Goal: Check status: Check status

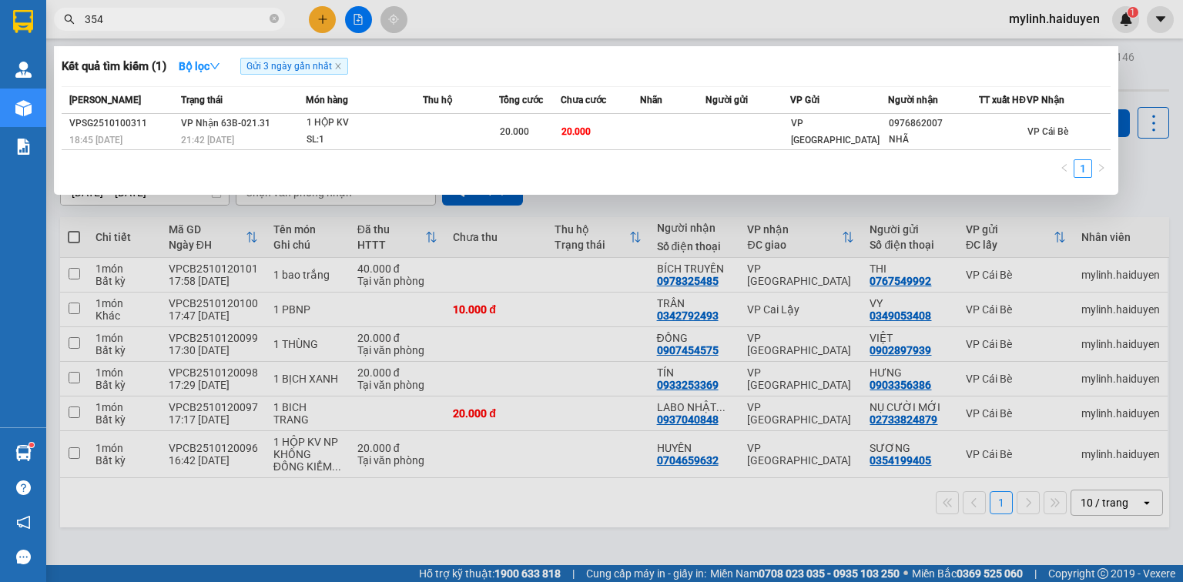
type input "3543"
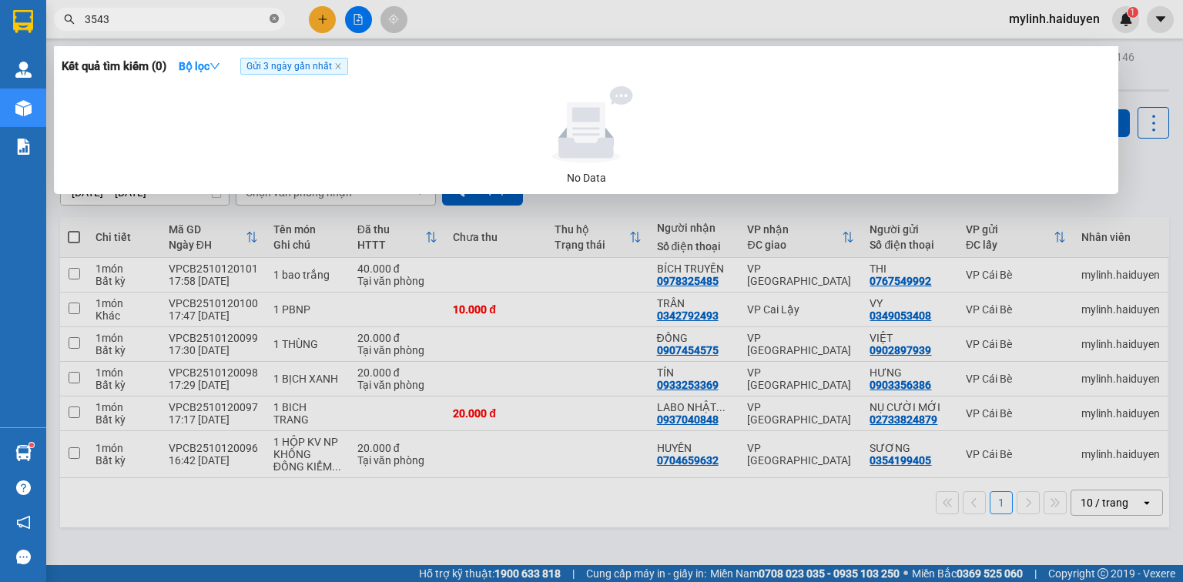
click at [276, 19] on icon "close-circle" at bounding box center [273, 18] width 9 height 9
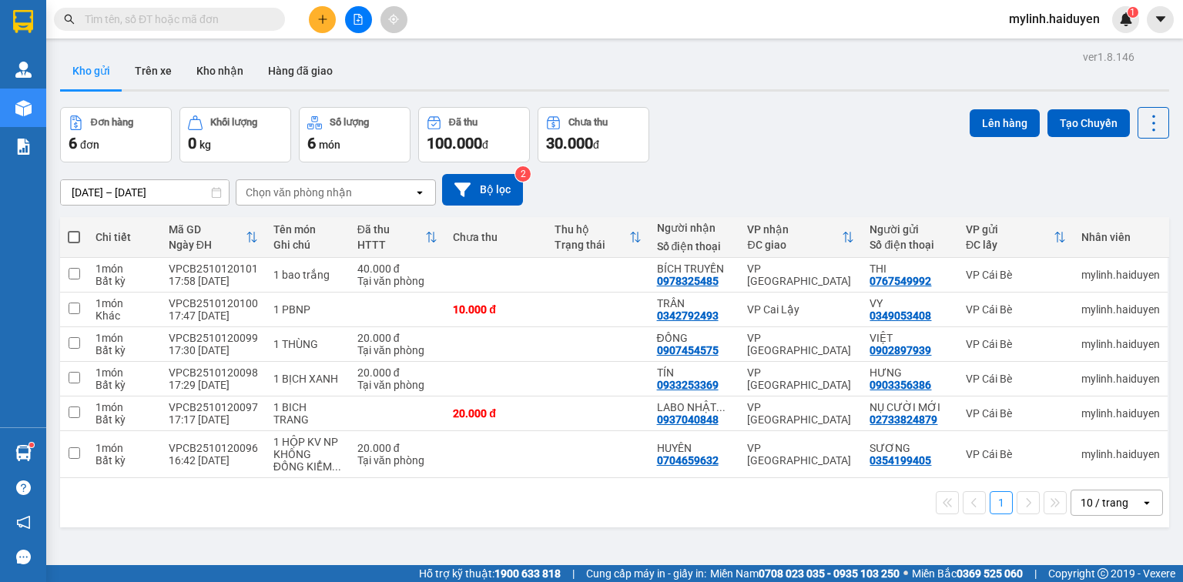
click at [166, 20] on input "text" at bounding box center [176, 19] width 182 height 17
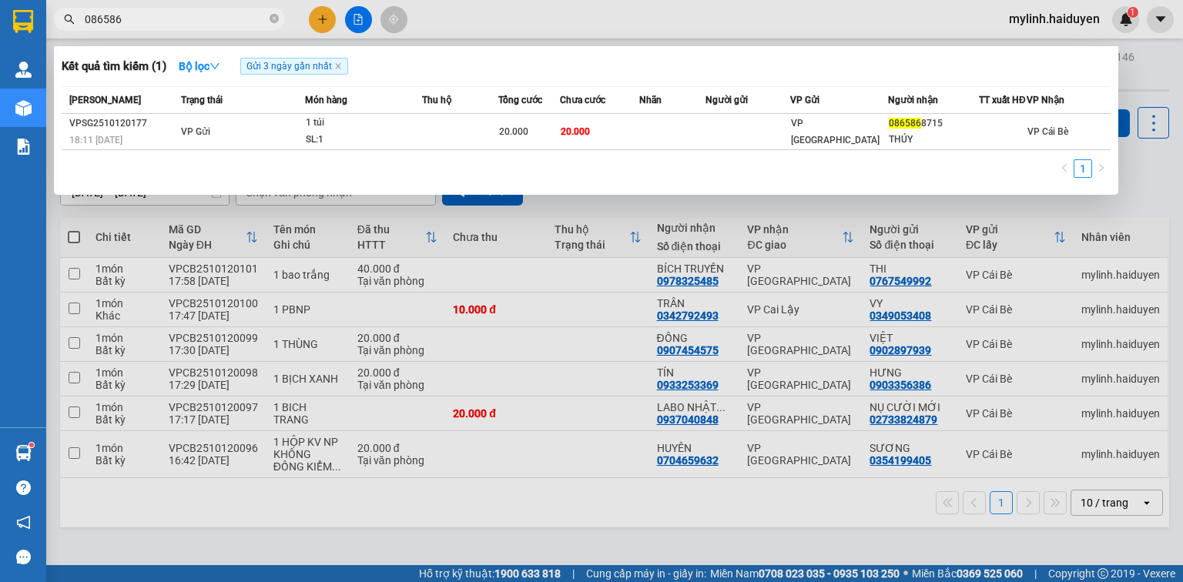
type input "086586"
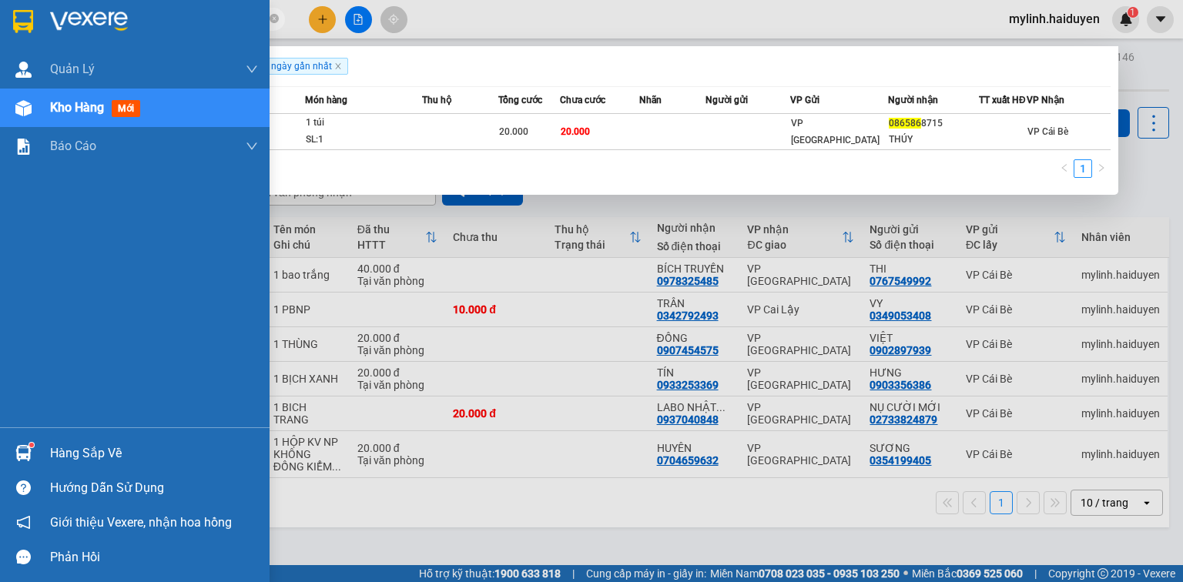
click at [72, 453] on div "Hàng sắp về" at bounding box center [154, 453] width 208 height 23
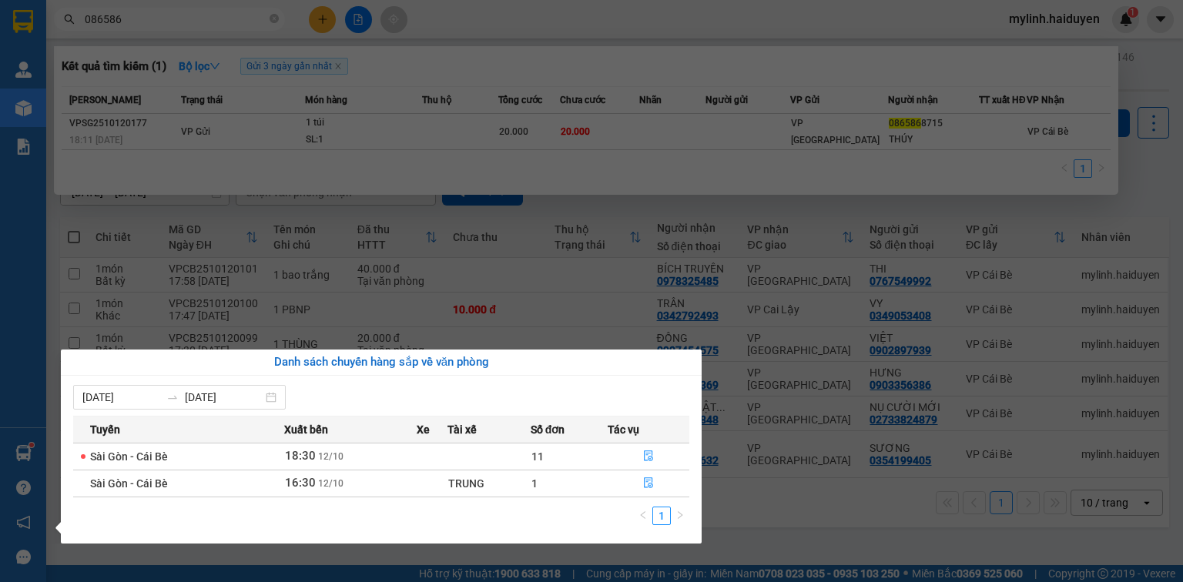
click at [454, 283] on section "Kết quả [PERSON_NAME] ( 1 ) Bộ lọc Gửi 3 ngày gần nhất Mã ĐH Trạng thái Món hàn…" at bounding box center [591, 291] width 1183 height 582
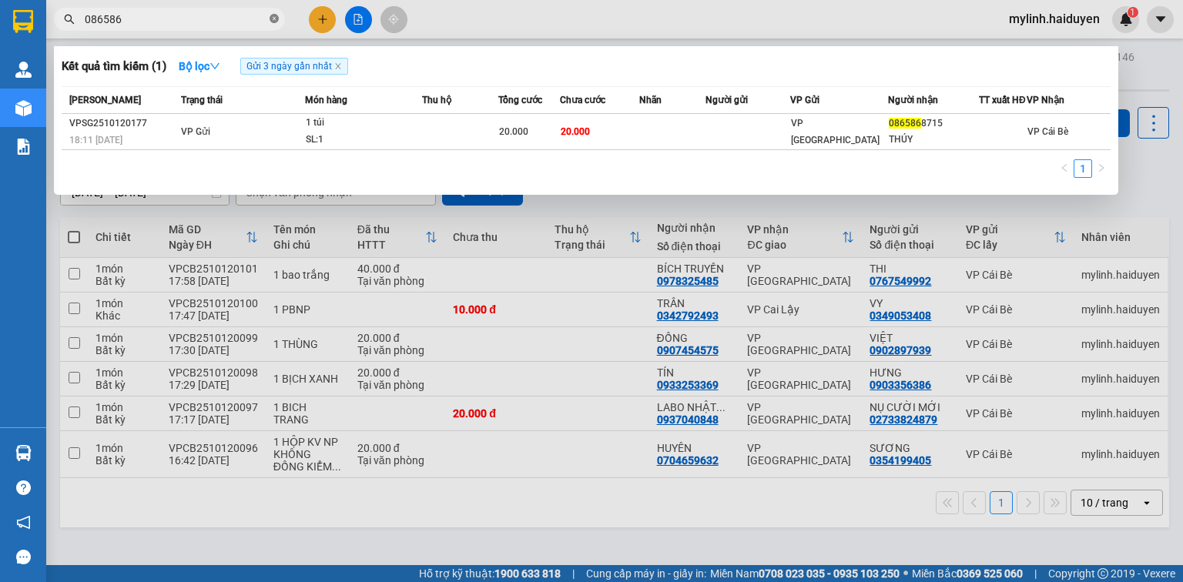
click at [277, 18] on icon "close-circle" at bounding box center [273, 18] width 9 height 9
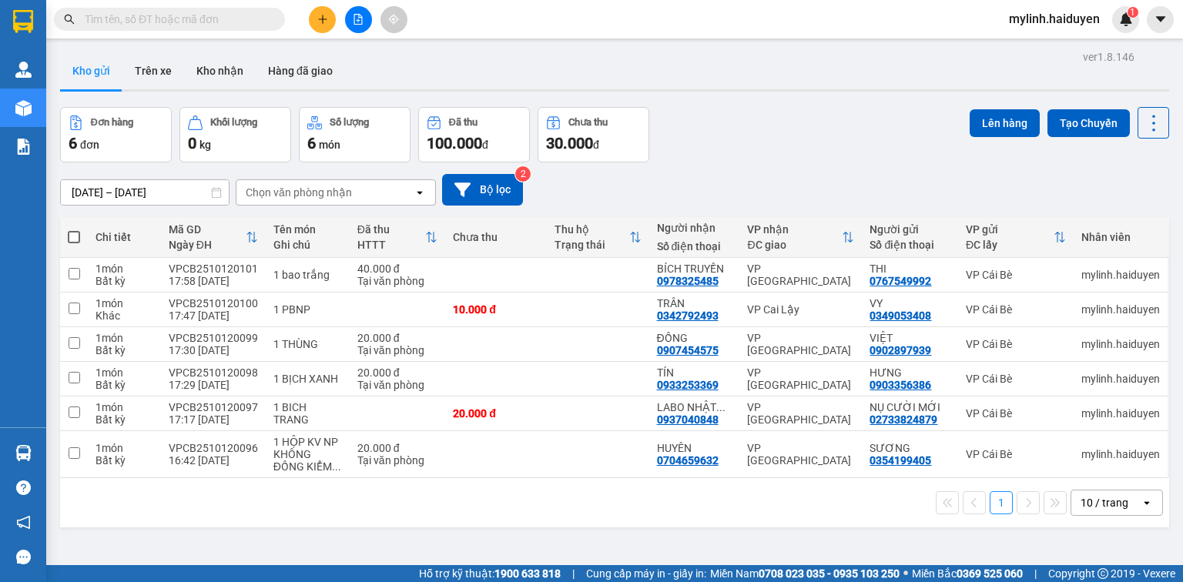
click at [157, 23] on input "text" at bounding box center [176, 19] width 182 height 17
click at [164, 18] on input "text" at bounding box center [176, 19] width 182 height 17
click at [154, 22] on input "text" at bounding box center [176, 19] width 182 height 17
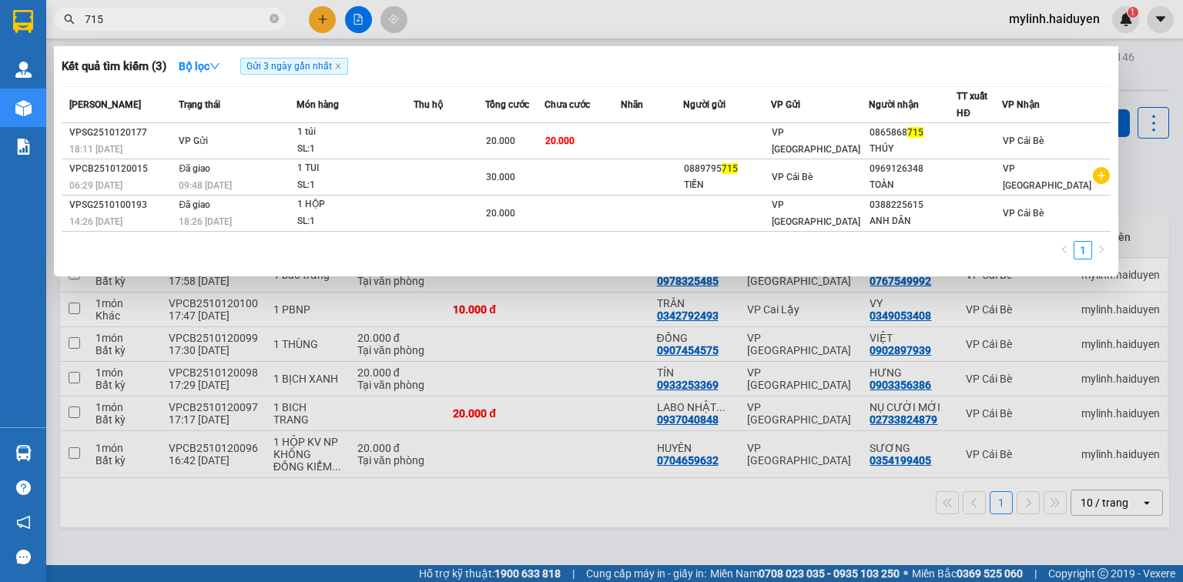
type input "715"
click at [272, 17] on icon "close-circle" at bounding box center [273, 18] width 9 height 9
type input "9799"
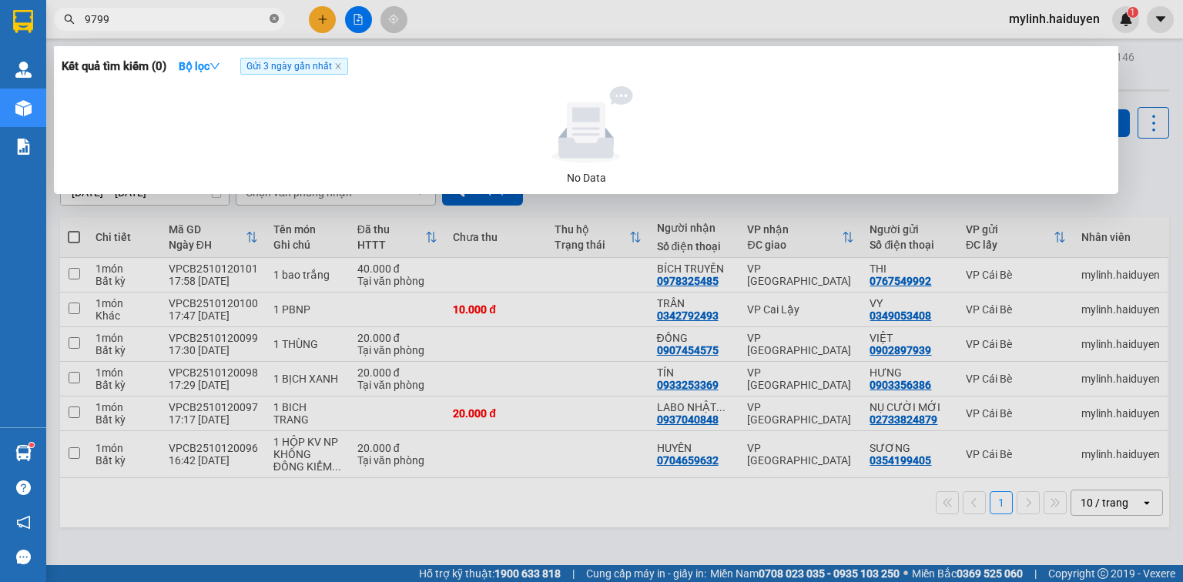
click at [276, 18] on icon "close-circle" at bounding box center [273, 18] width 9 height 9
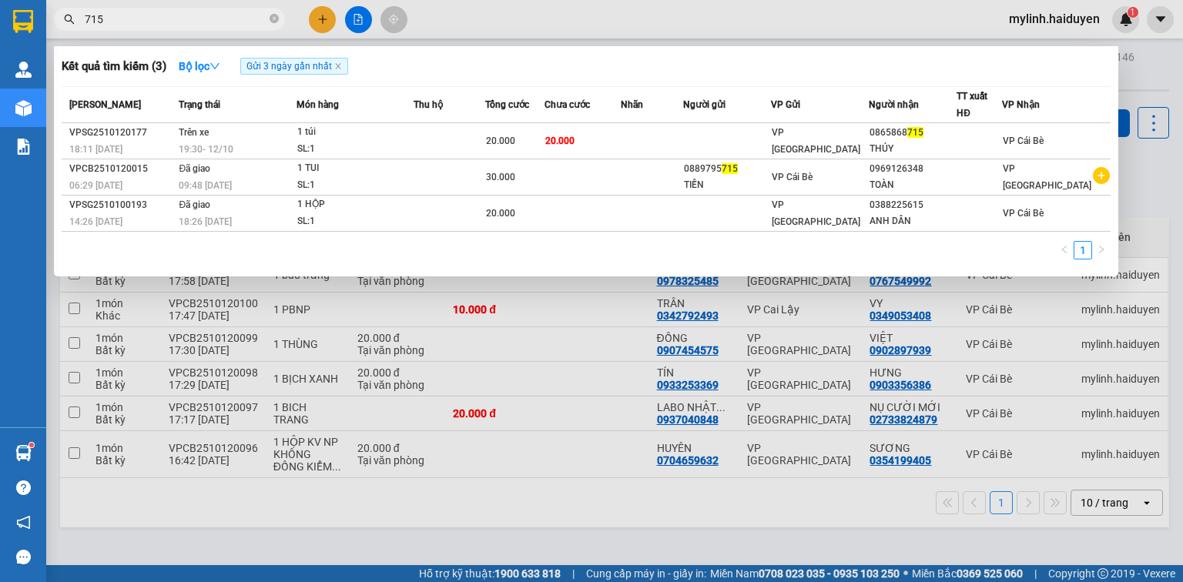
type input "715"
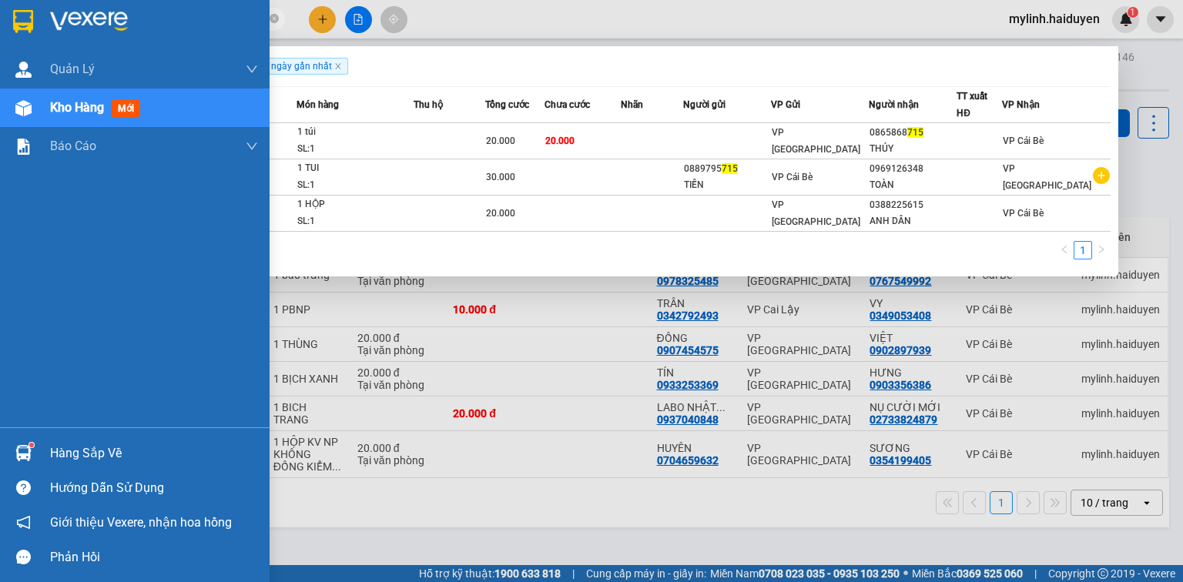
click at [81, 437] on div "Hàng sắp về" at bounding box center [134, 453] width 269 height 35
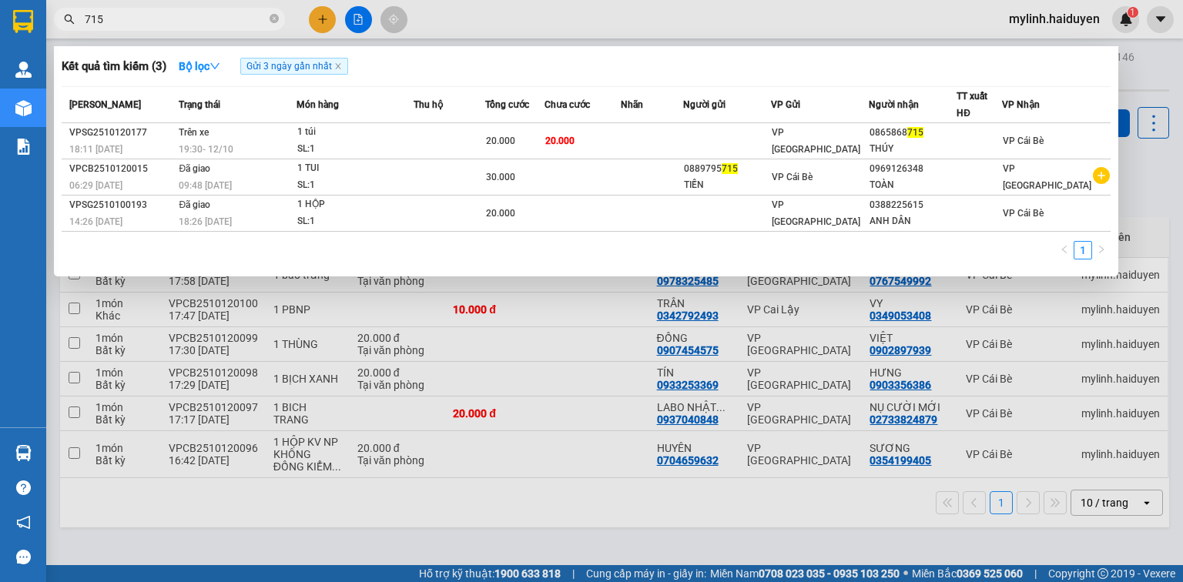
click at [594, 319] on section "Kết quả [PERSON_NAME] ( 3 ) Bộ lọc Gửi 3 ngày gần nhất Mã ĐH Trạng thái Món hàn…" at bounding box center [591, 291] width 1183 height 582
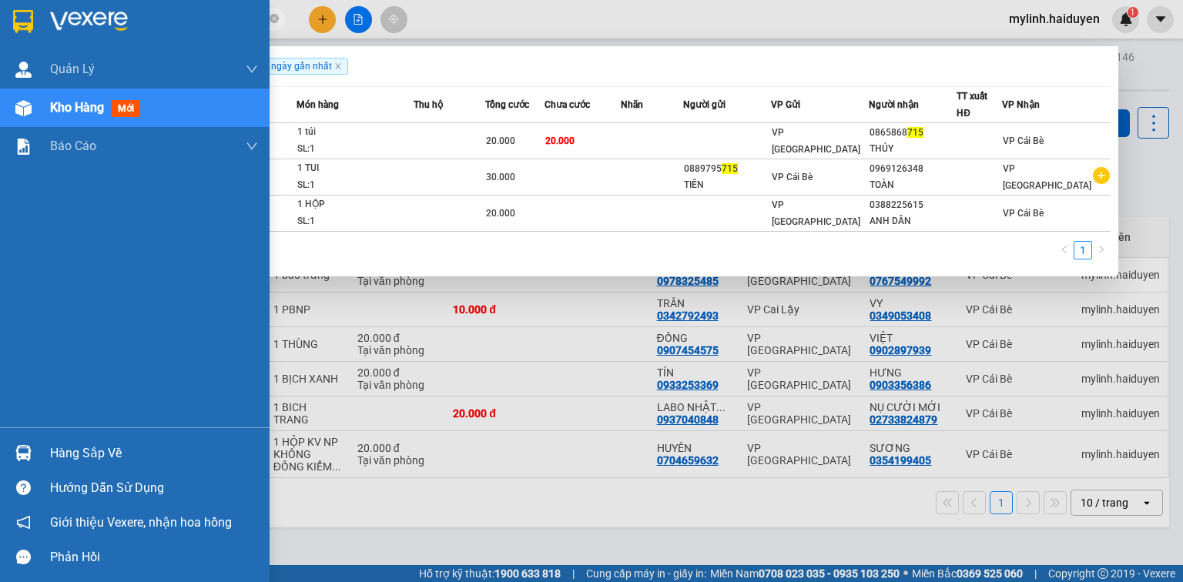
click at [54, 450] on div "Hàng sắp về" at bounding box center [154, 453] width 208 height 23
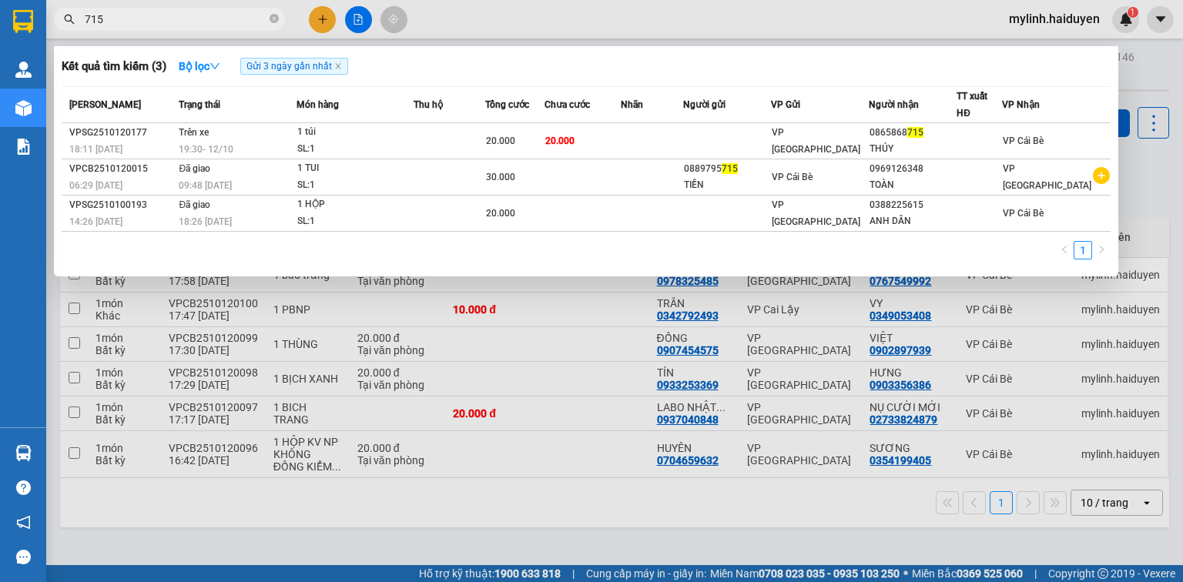
click at [500, 326] on section "Kết quả [PERSON_NAME] ( 3 ) Bộ lọc Gửi 3 ngày gần nhất Mã ĐH Trạng thái Món hàn…" at bounding box center [591, 291] width 1183 height 582
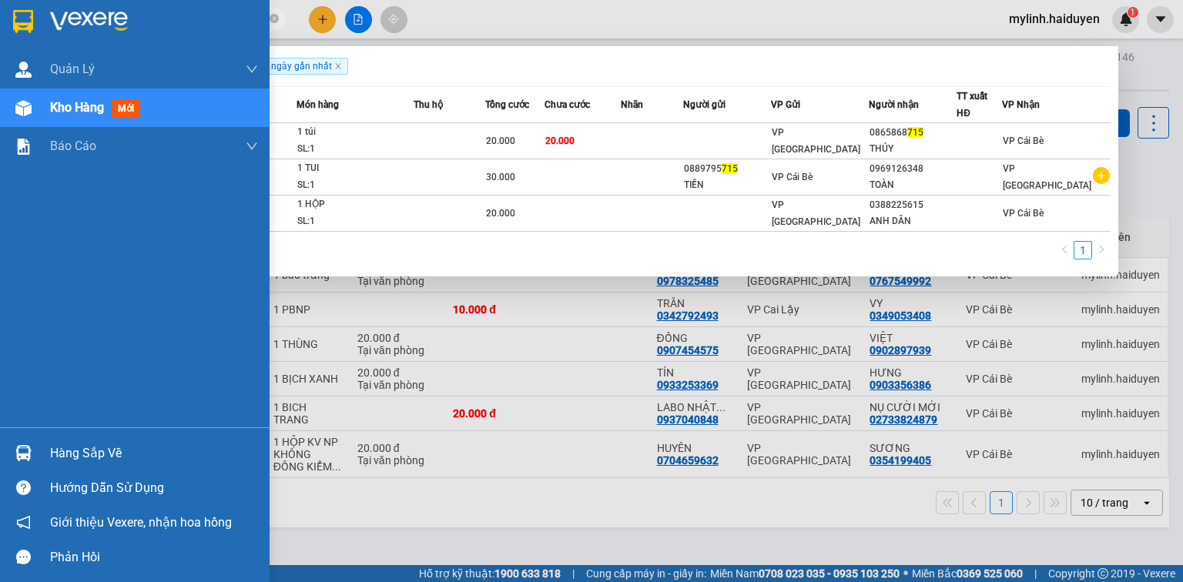
click at [81, 455] on div "Hàng sắp về" at bounding box center [154, 453] width 208 height 23
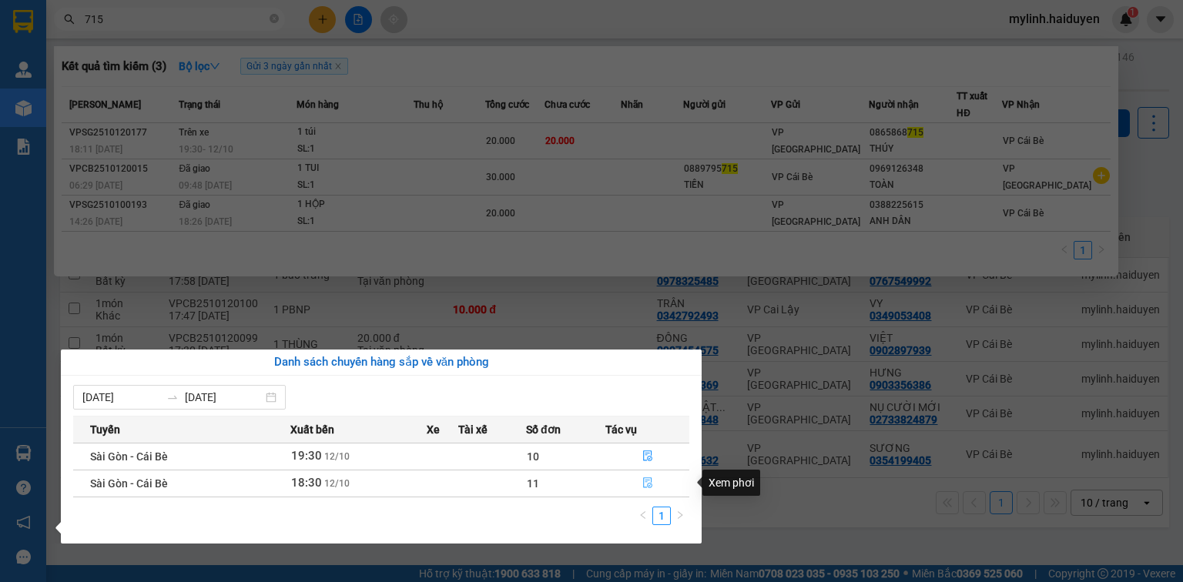
click at [646, 478] on icon "file-done" at bounding box center [647, 483] width 9 height 11
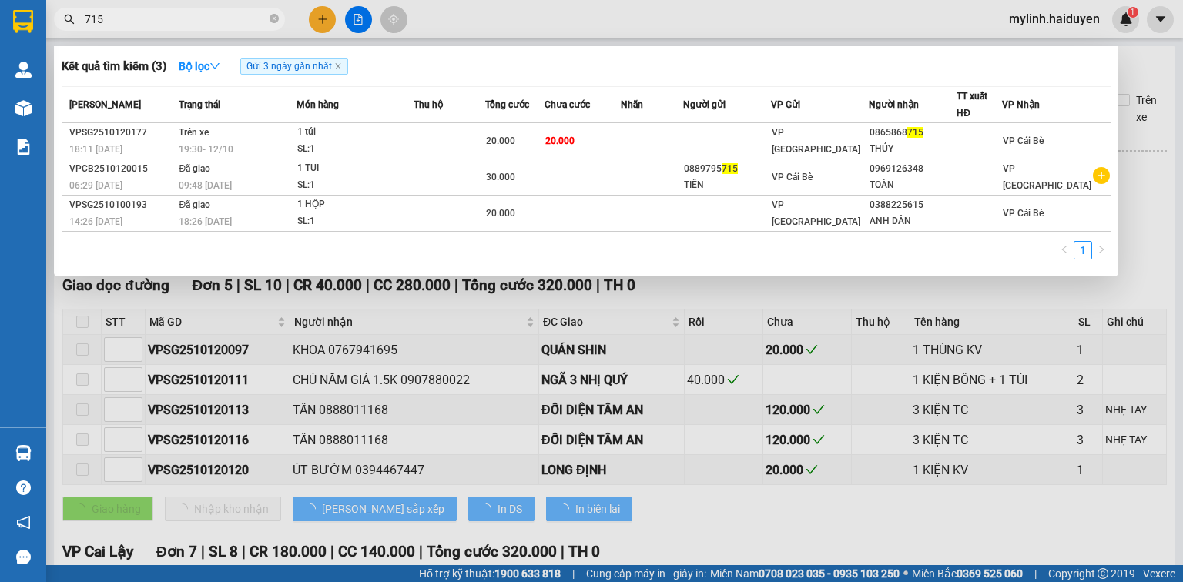
click at [508, 321] on div at bounding box center [591, 291] width 1183 height 582
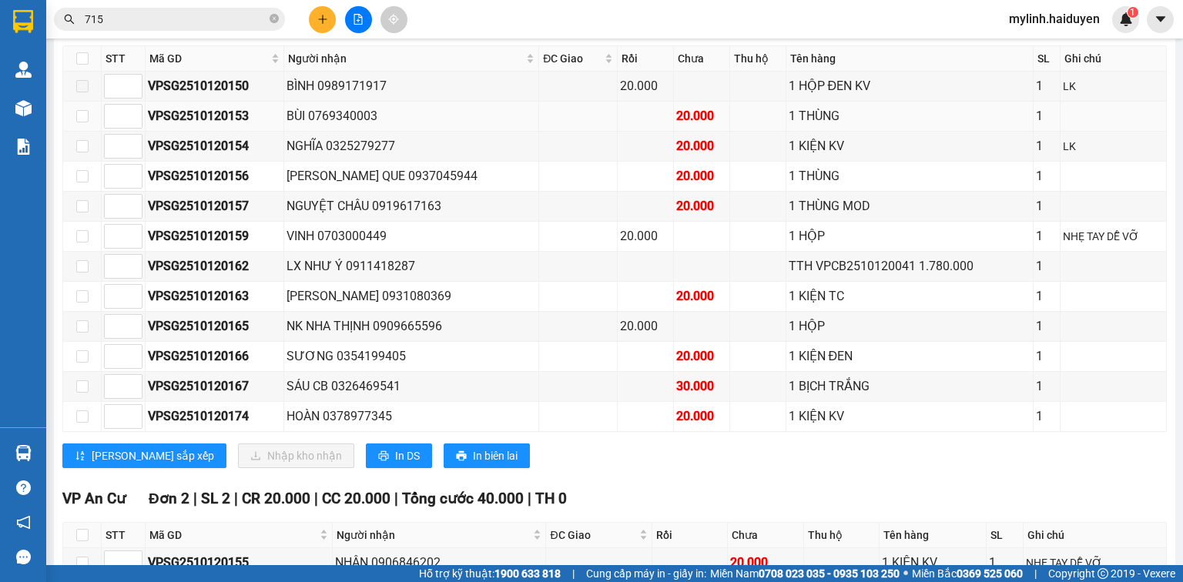
scroll to position [678, 0]
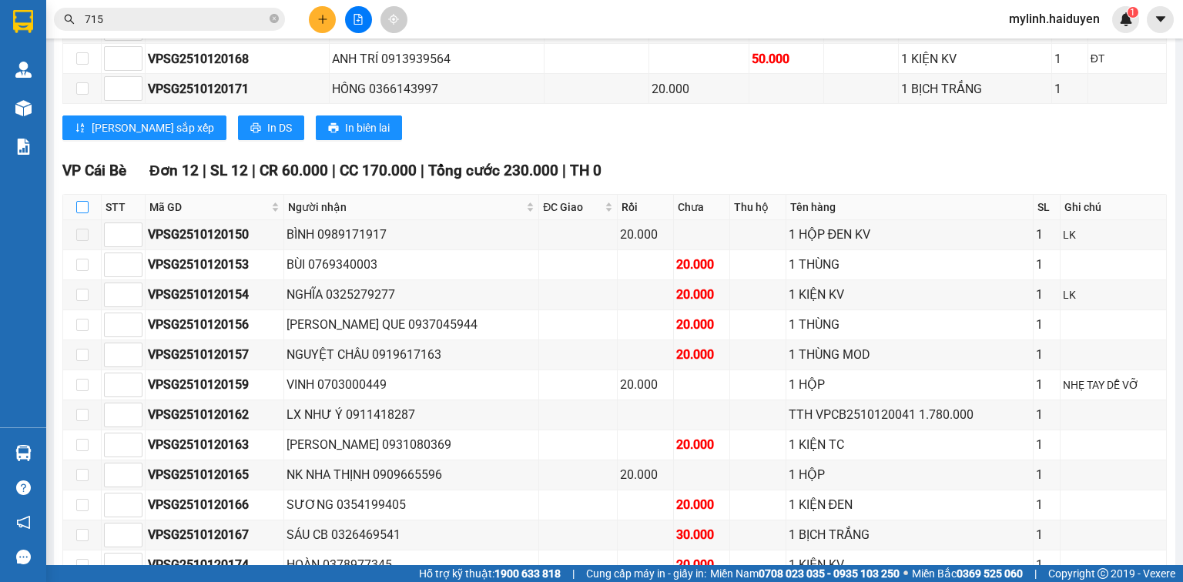
click at [79, 213] on input "checkbox" at bounding box center [82, 207] width 12 height 12
checkbox input "true"
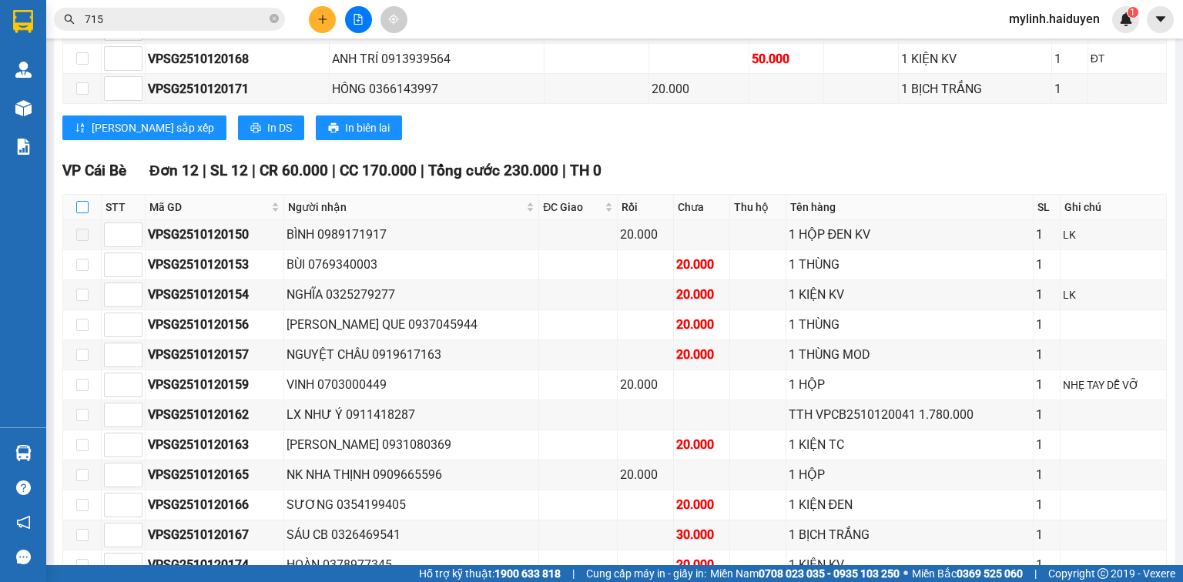
checkbox input "true"
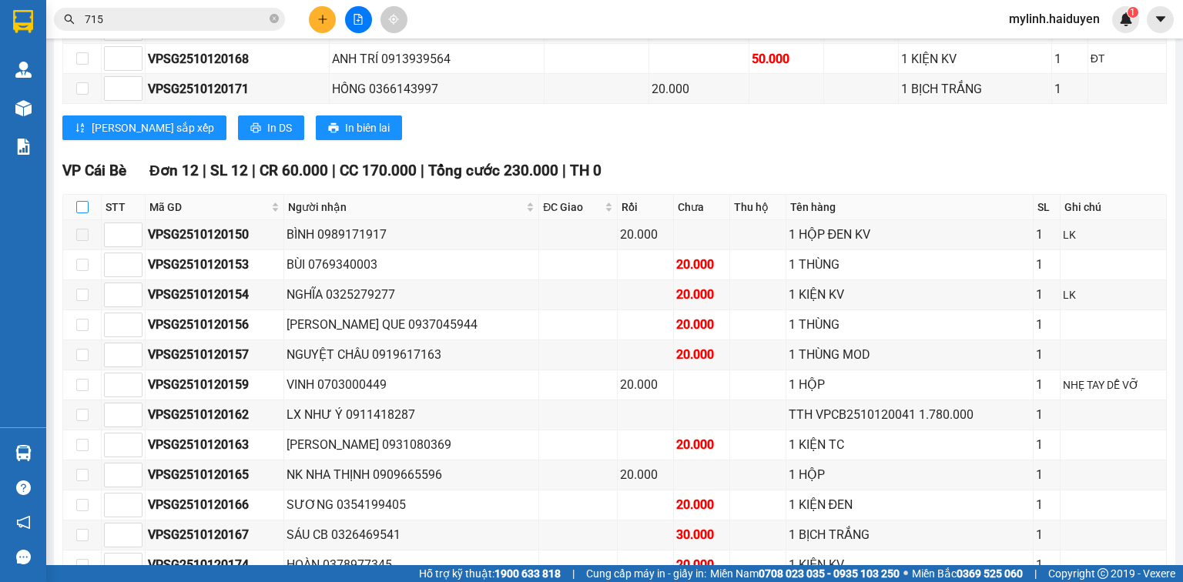
checkbox input "true"
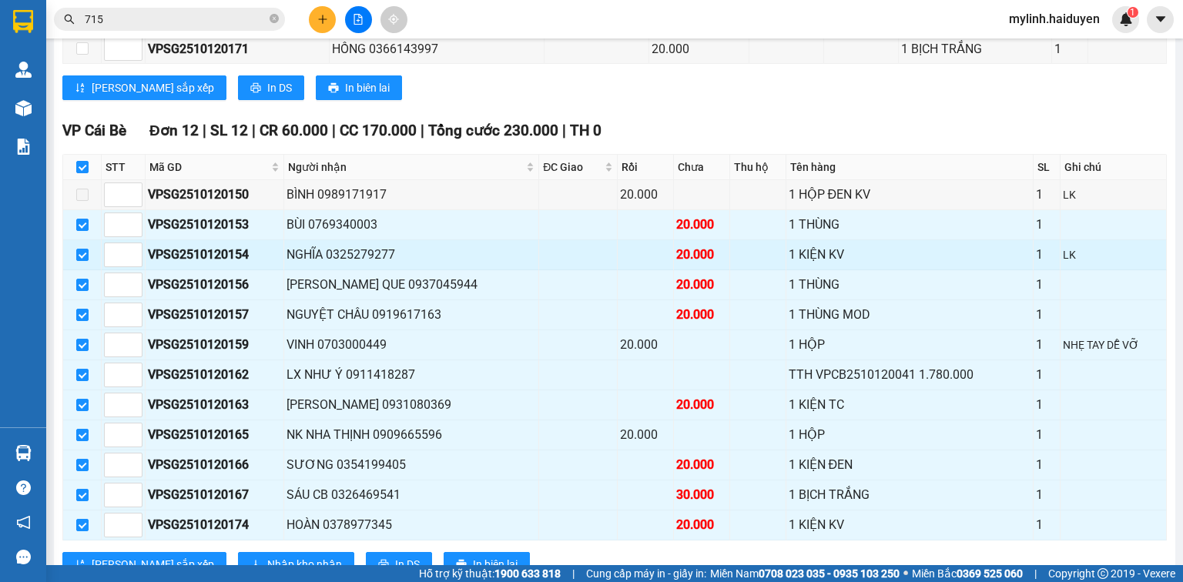
scroll to position [739, 0]
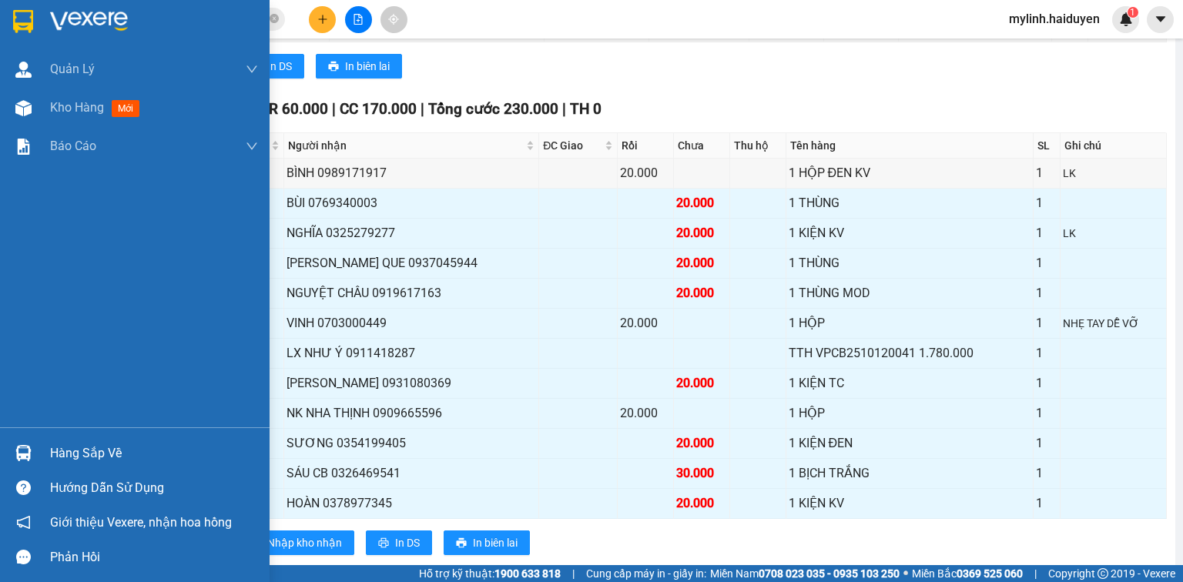
click at [50, 442] on div "Hàng sắp về" at bounding box center [154, 453] width 208 height 23
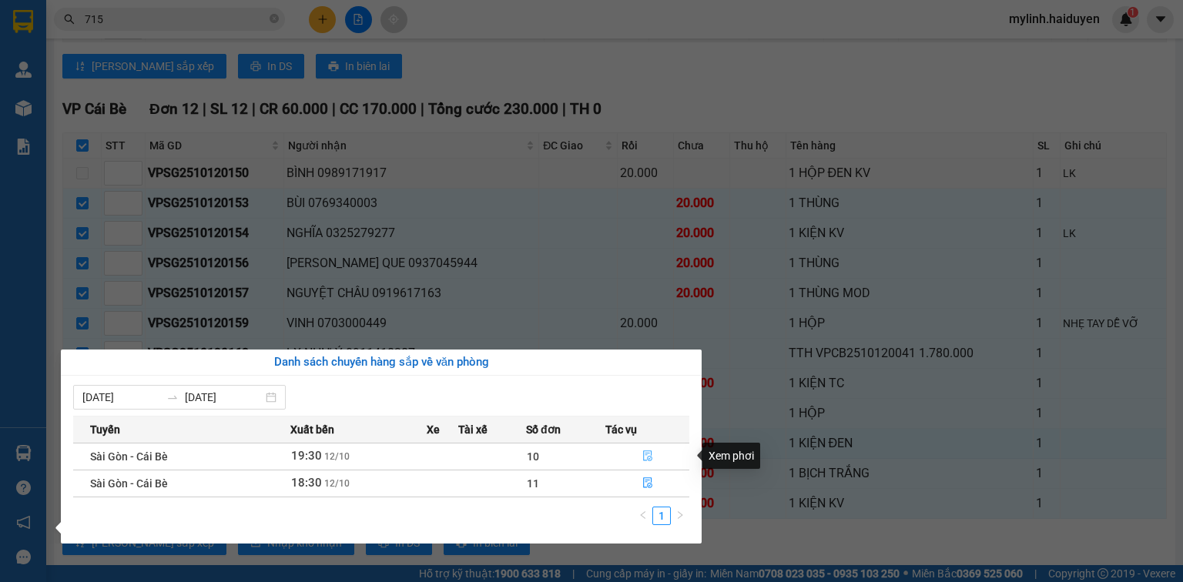
click at [646, 452] on icon "file-done" at bounding box center [647, 455] width 11 height 11
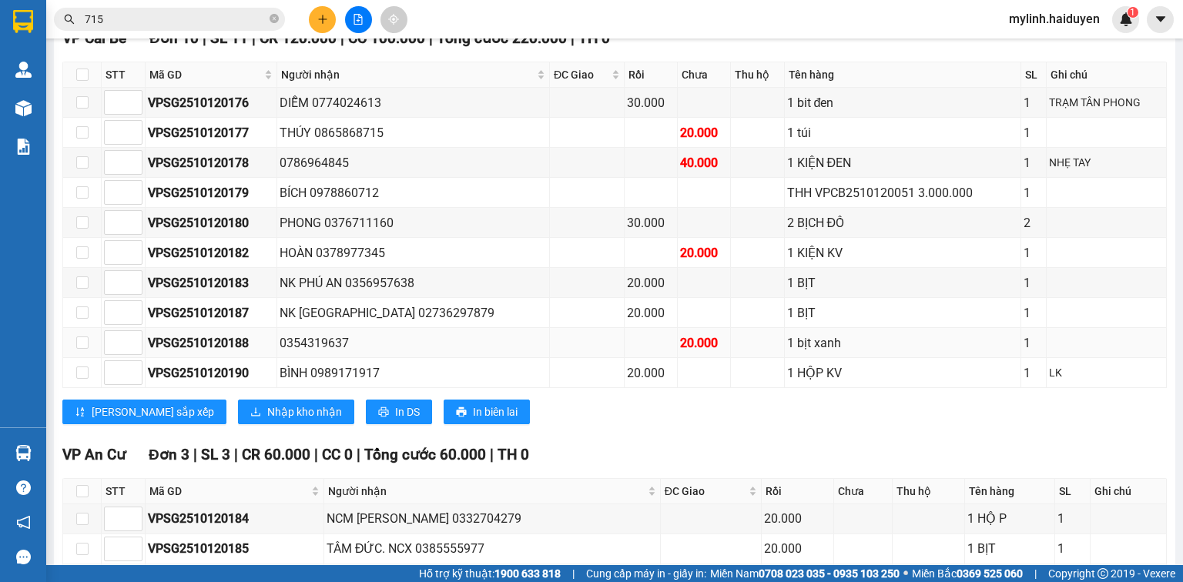
scroll to position [259, 0]
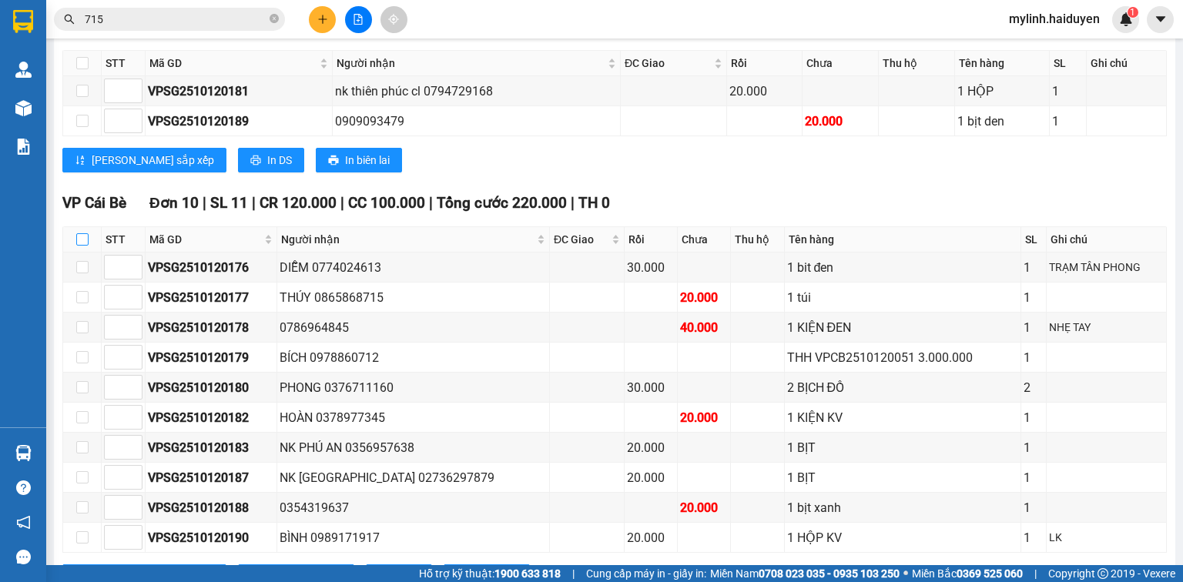
click at [80, 246] on input "checkbox" at bounding box center [82, 239] width 12 height 12
checkbox input "true"
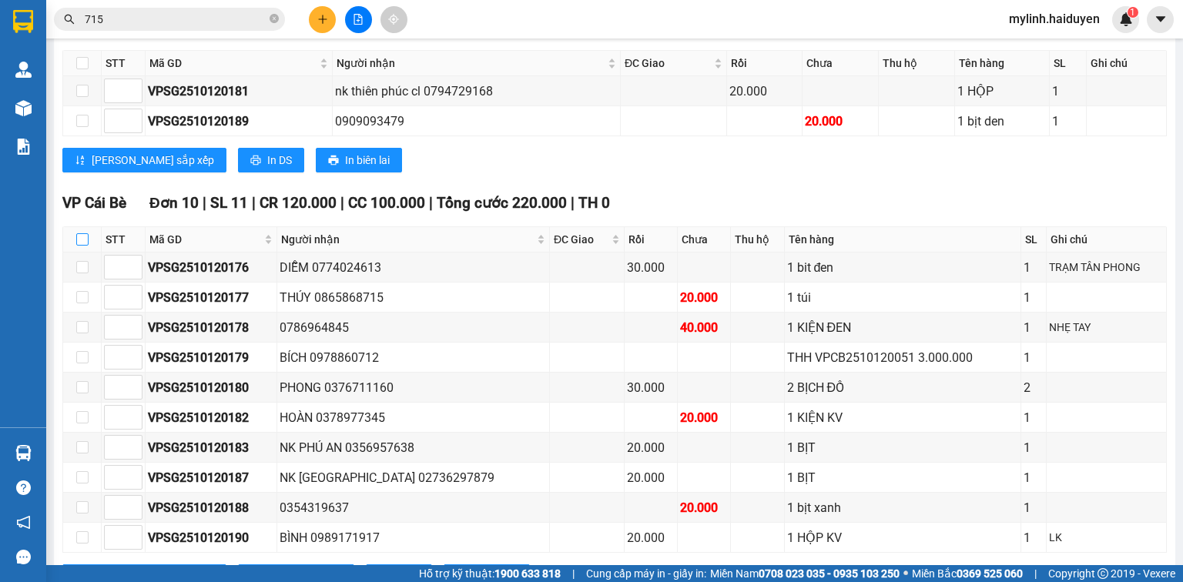
checkbox input "true"
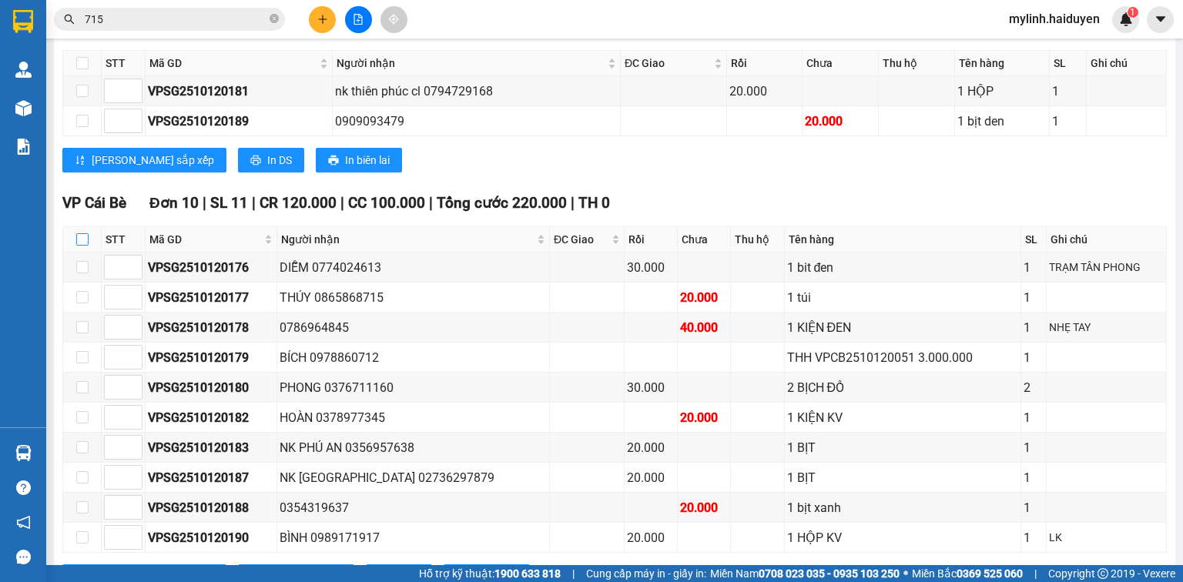
checkbox input "true"
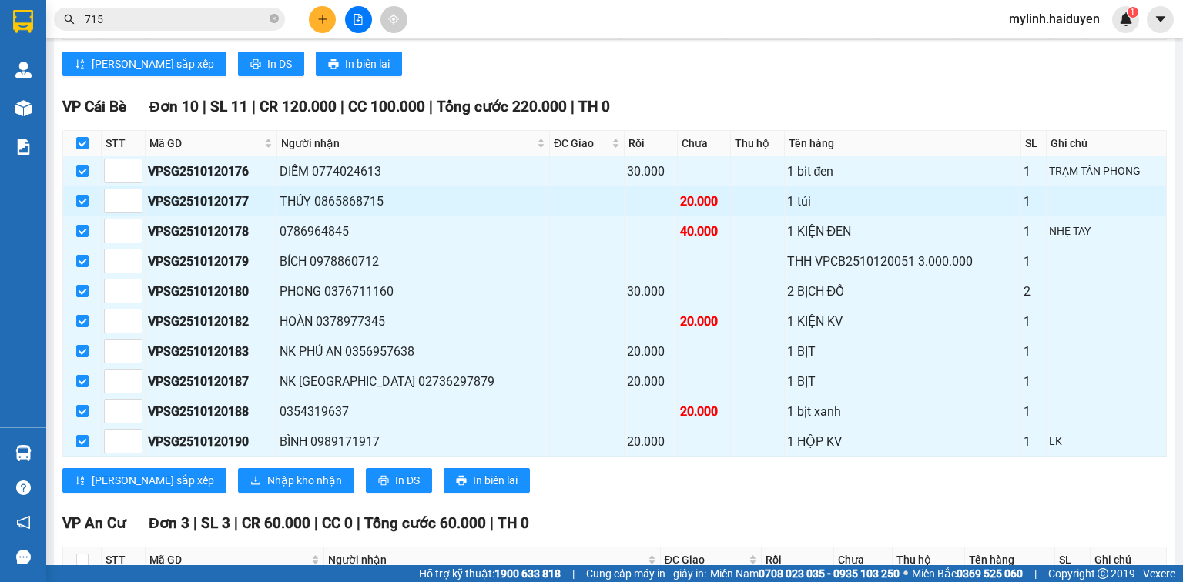
scroll to position [382, 0]
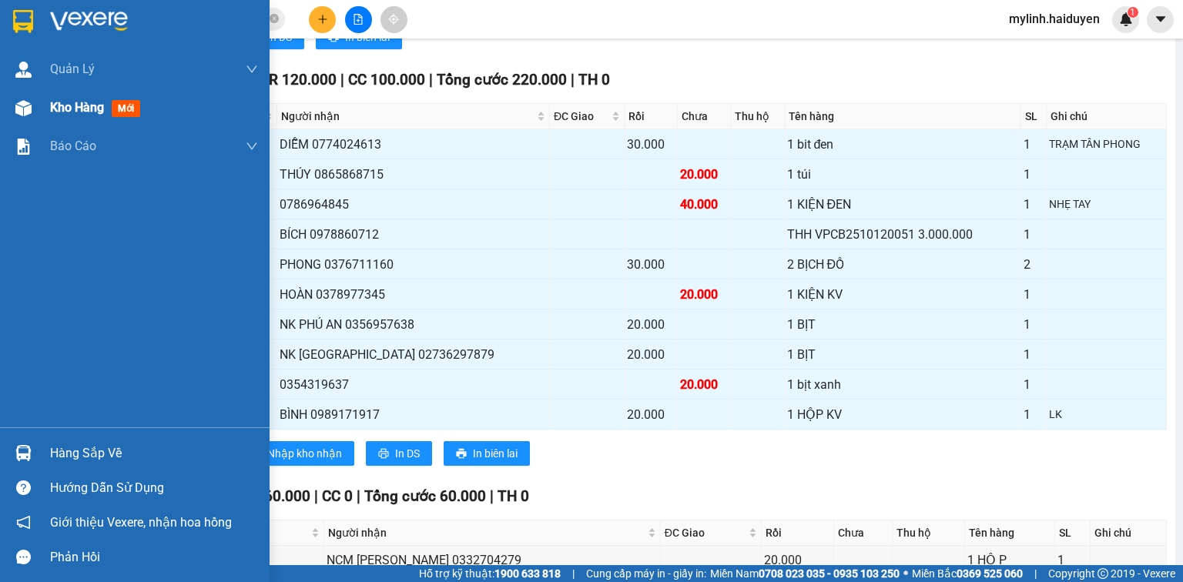
click at [87, 107] on span "Kho hàng" at bounding box center [77, 107] width 54 height 15
